Goal: Navigation & Orientation: Find specific page/section

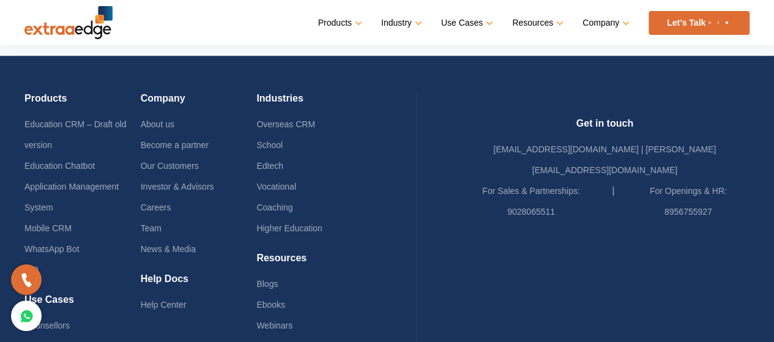
scroll to position [3003, 0]
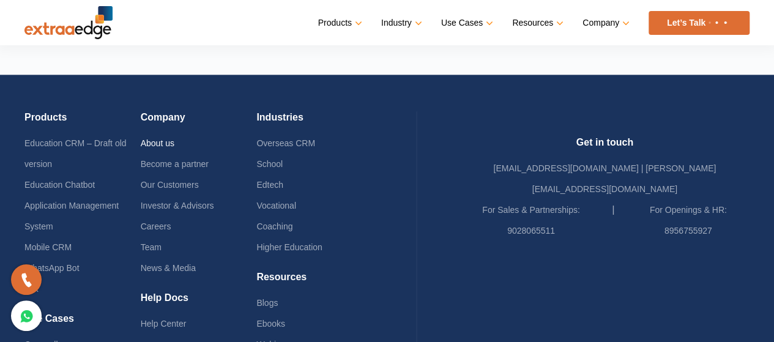
click at [163, 115] on div "Company About us Become a partner Our Customers Investor & Advisors Careers Tea…" at bounding box center [199, 201] width 116 height 180
click at [172, 138] on link "About us" at bounding box center [158, 143] width 34 height 10
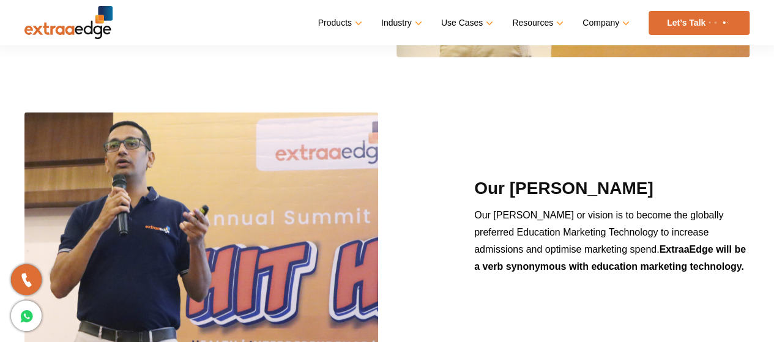
scroll to position [1184, 0]
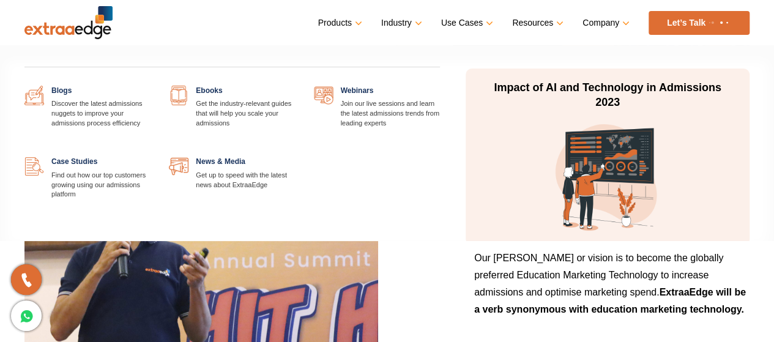
click at [549, 28] on link "Resources" at bounding box center [536, 23] width 49 height 18
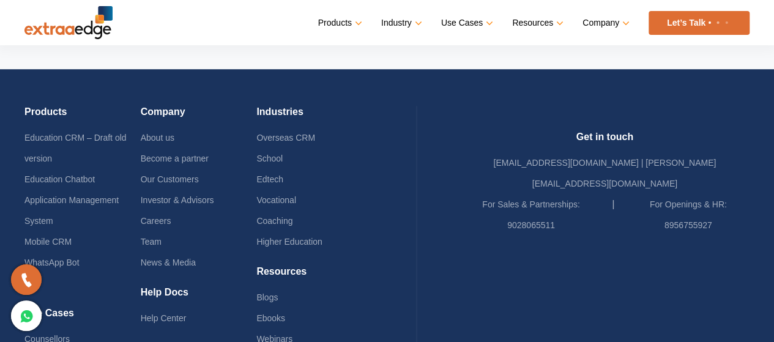
scroll to position [2725, 0]
